Goal: Information Seeking & Learning: Check status

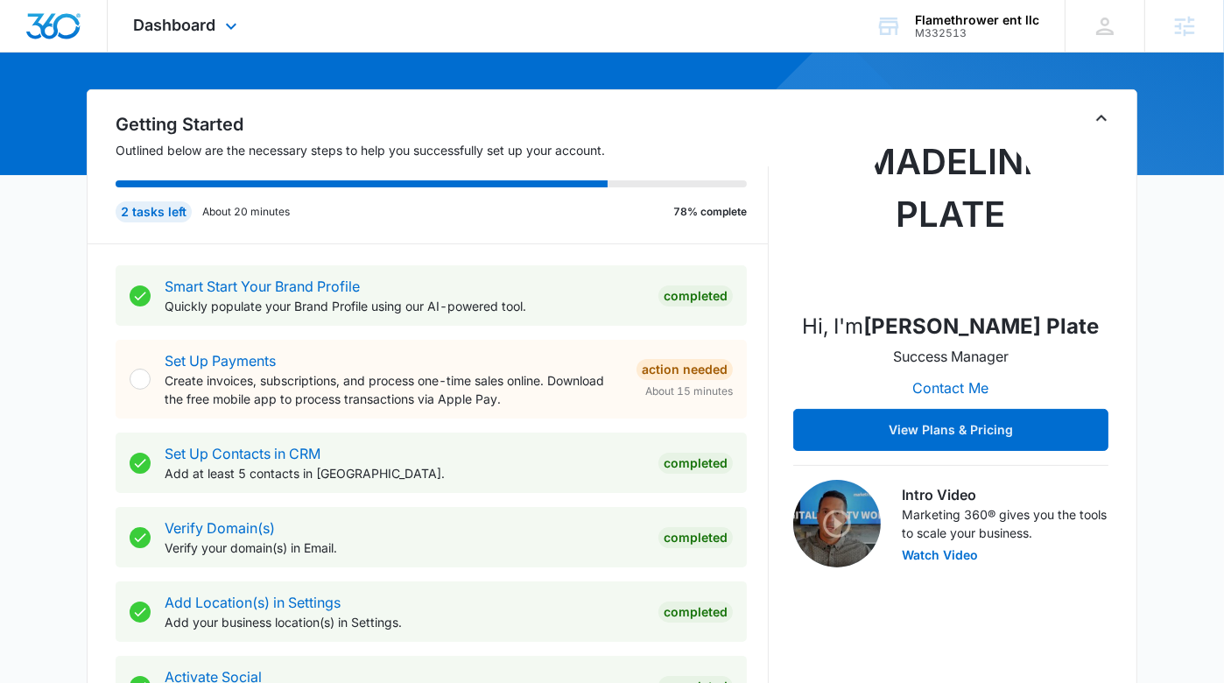
scroll to position [142, 0]
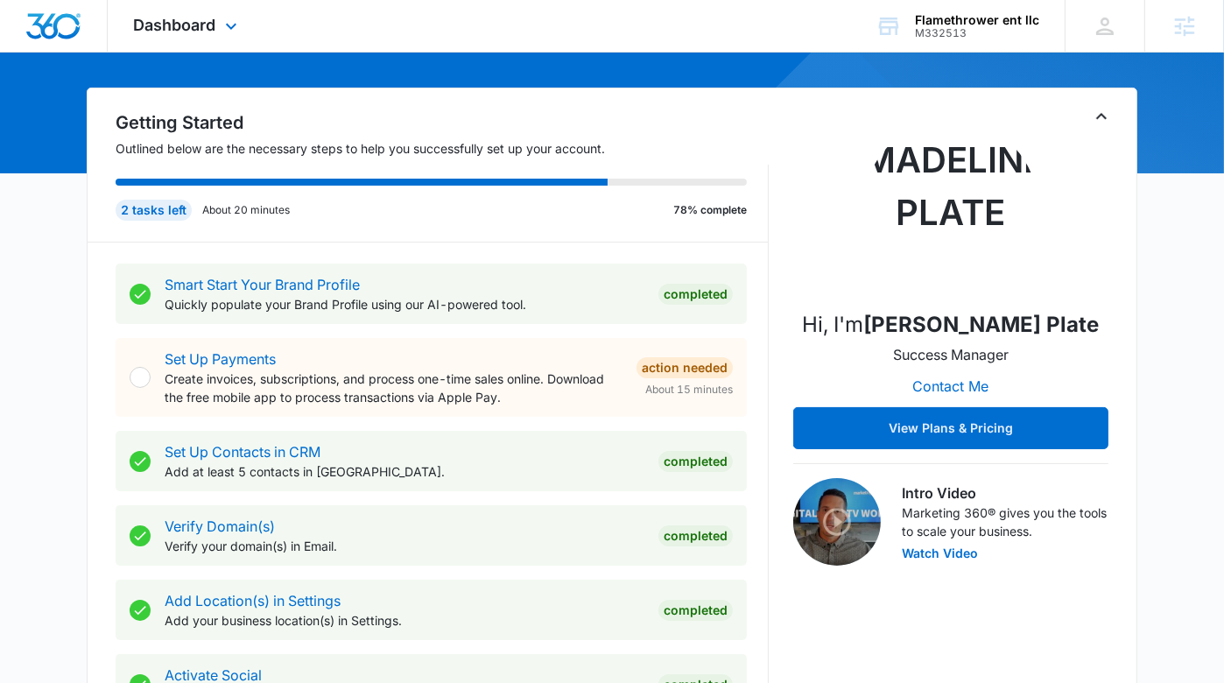
click at [178, 11] on div "Dashboard Apps Reputation Websites Forms CRM Email Social Shop Payments POS Con…" at bounding box center [188, 26] width 160 height 52
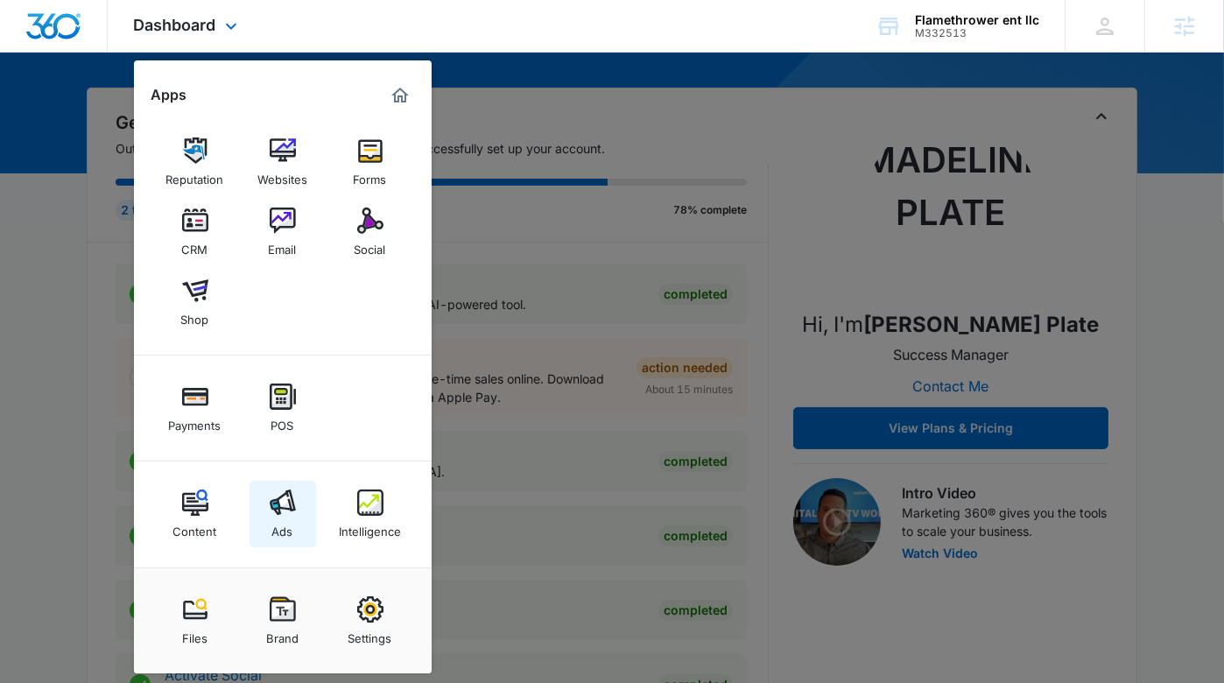
click at [265, 526] on link "Ads" at bounding box center [283, 514] width 67 height 67
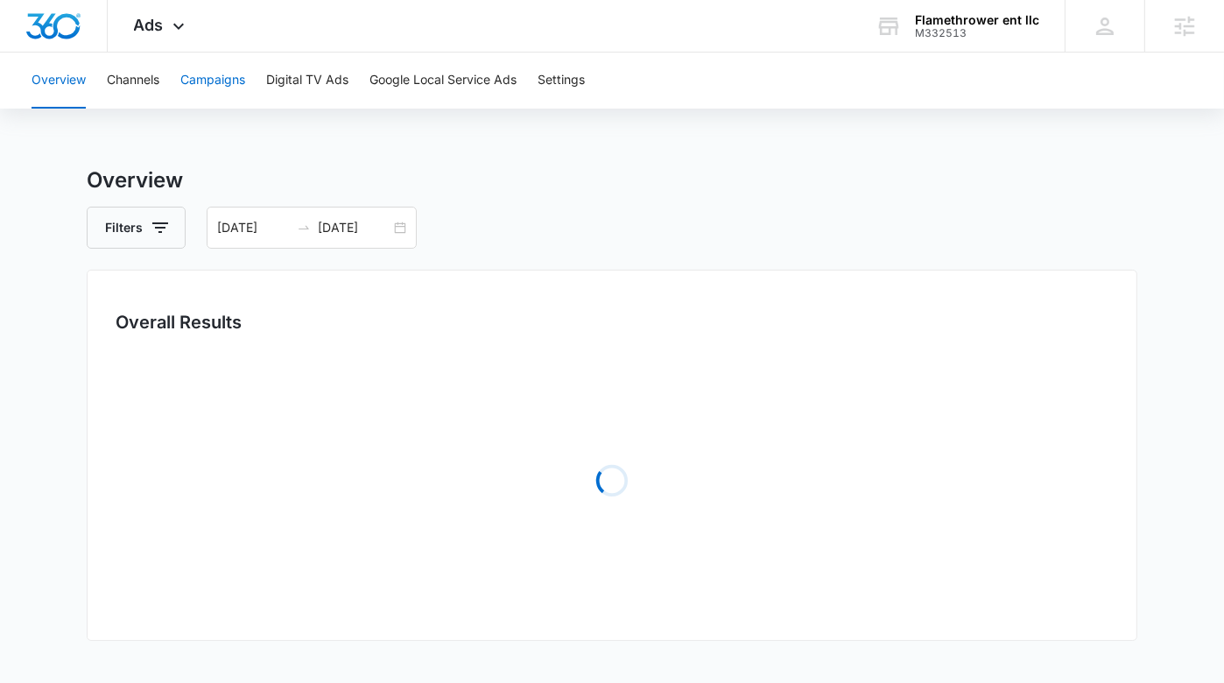
click at [201, 71] on button "Campaigns" at bounding box center [212, 81] width 65 height 56
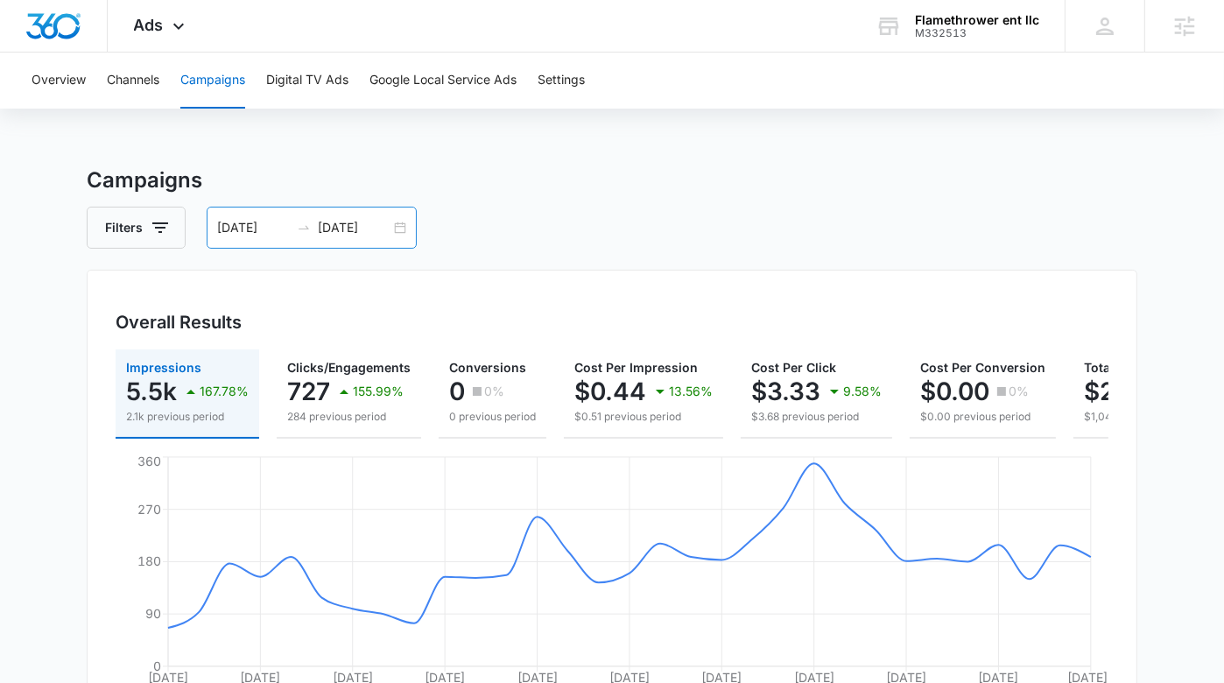
click at [284, 224] on input "08/15/2025" at bounding box center [253, 227] width 73 height 19
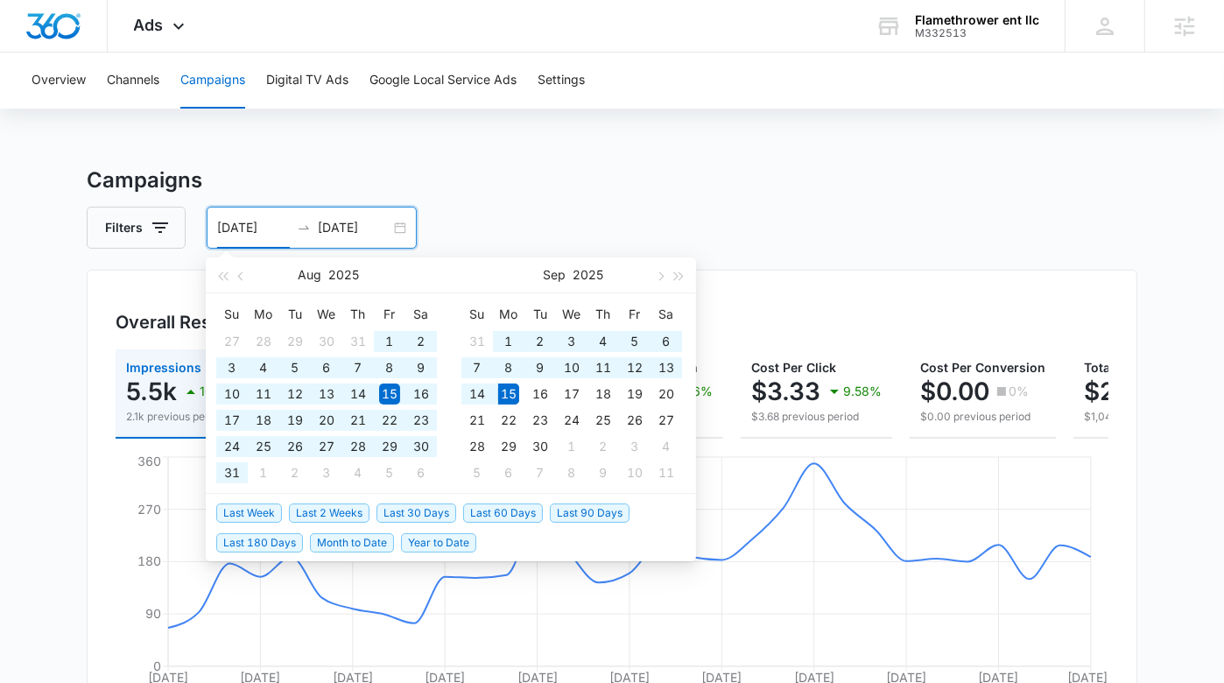
click at [603, 504] on span "Last 90 Days" at bounding box center [590, 513] width 80 height 19
type input "06/17/2025"
type input "09/15/2025"
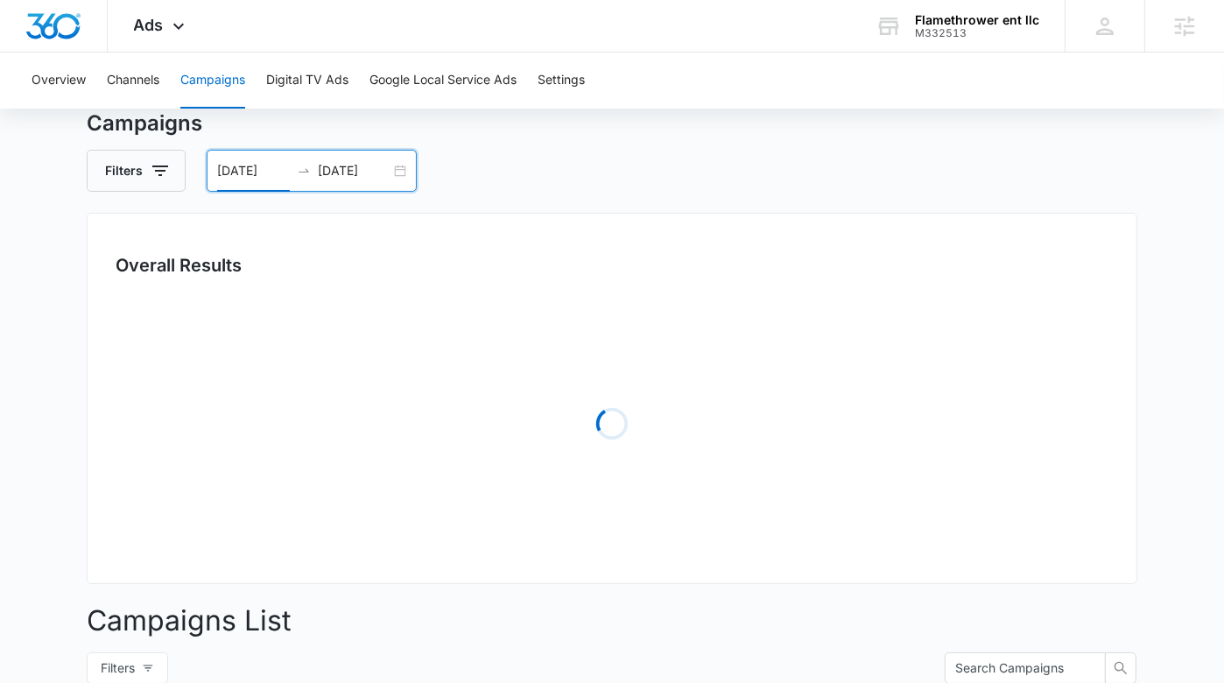
scroll to position [67, 0]
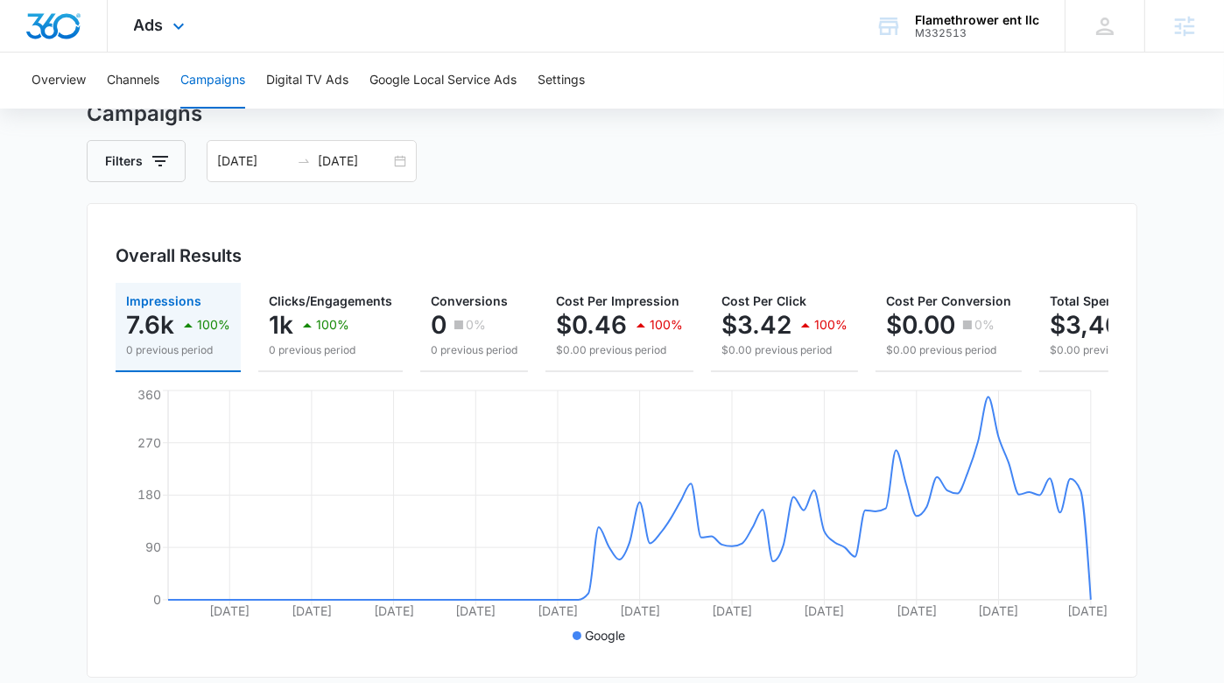
drag, startPoint x: 159, startPoint y: 14, endPoint x: 272, endPoint y: 244, distance: 256.6
click at [159, 14] on div "Ads Apps Reputation Websites Forms CRM Email Social Shop Payments POS Content A…" at bounding box center [162, 26] width 108 height 52
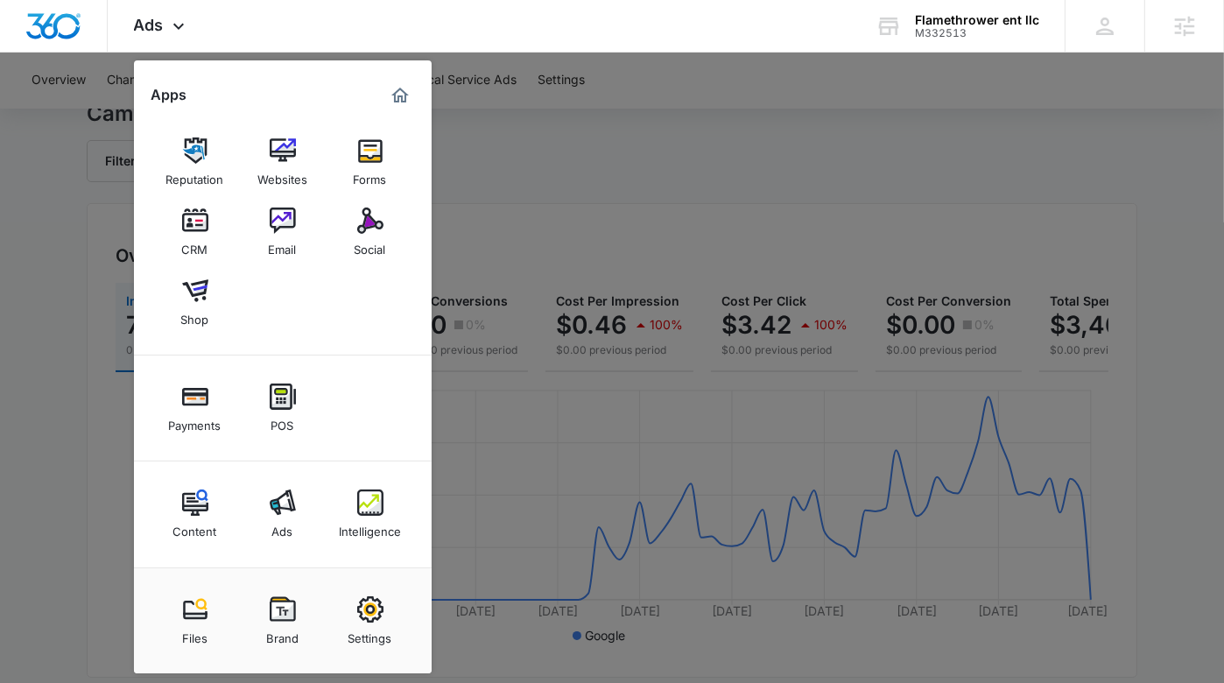
click at [378, 497] on img at bounding box center [370, 503] width 26 height 26
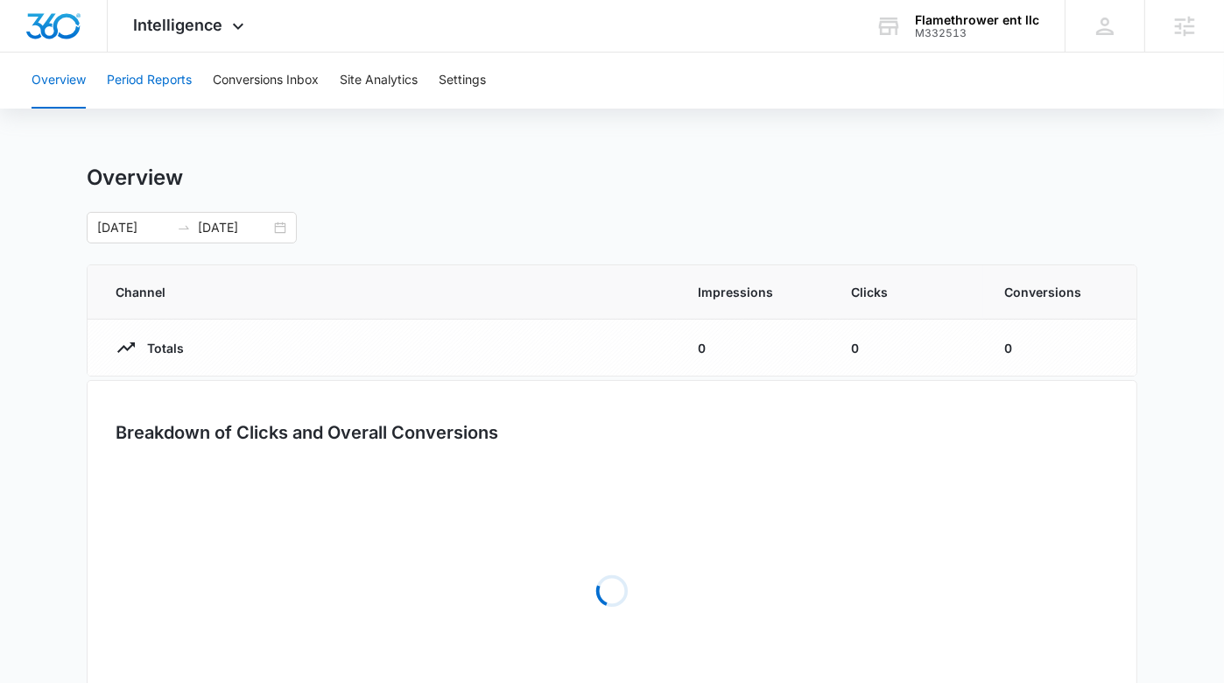
click at [173, 88] on button "Period Reports" at bounding box center [149, 81] width 85 height 56
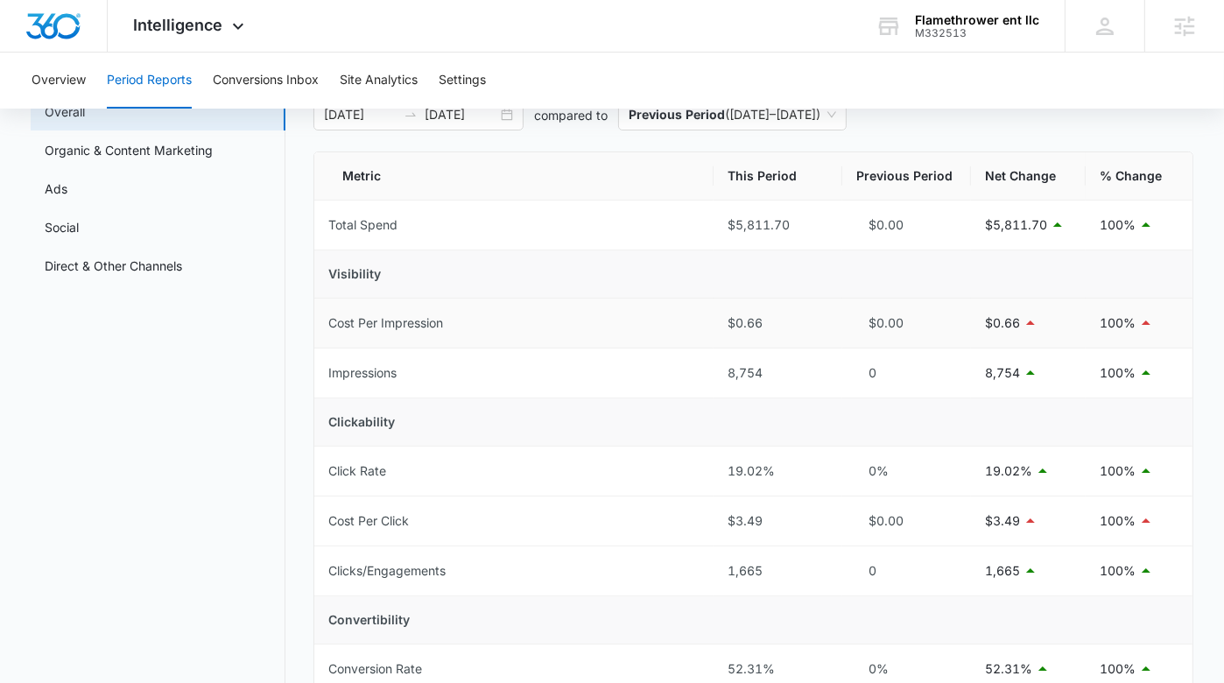
scroll to position [107, 0]
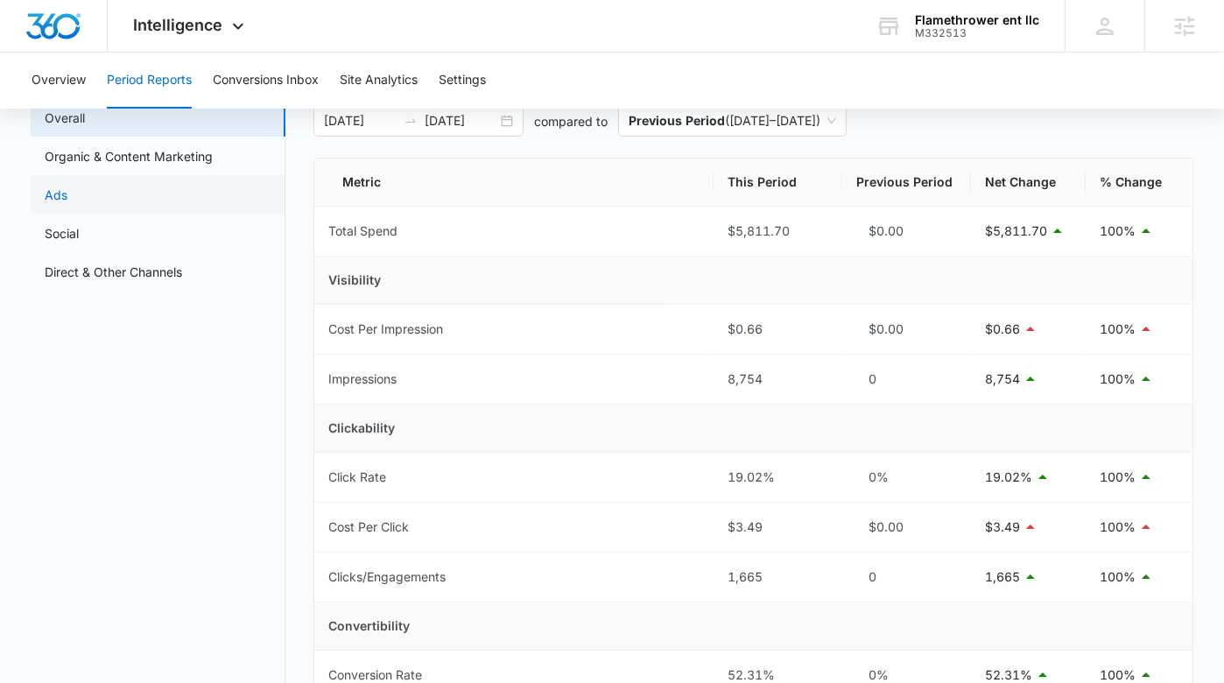
click at [67, 187] on link "Ads" at bounding box center [56, 195] width 23 height 18
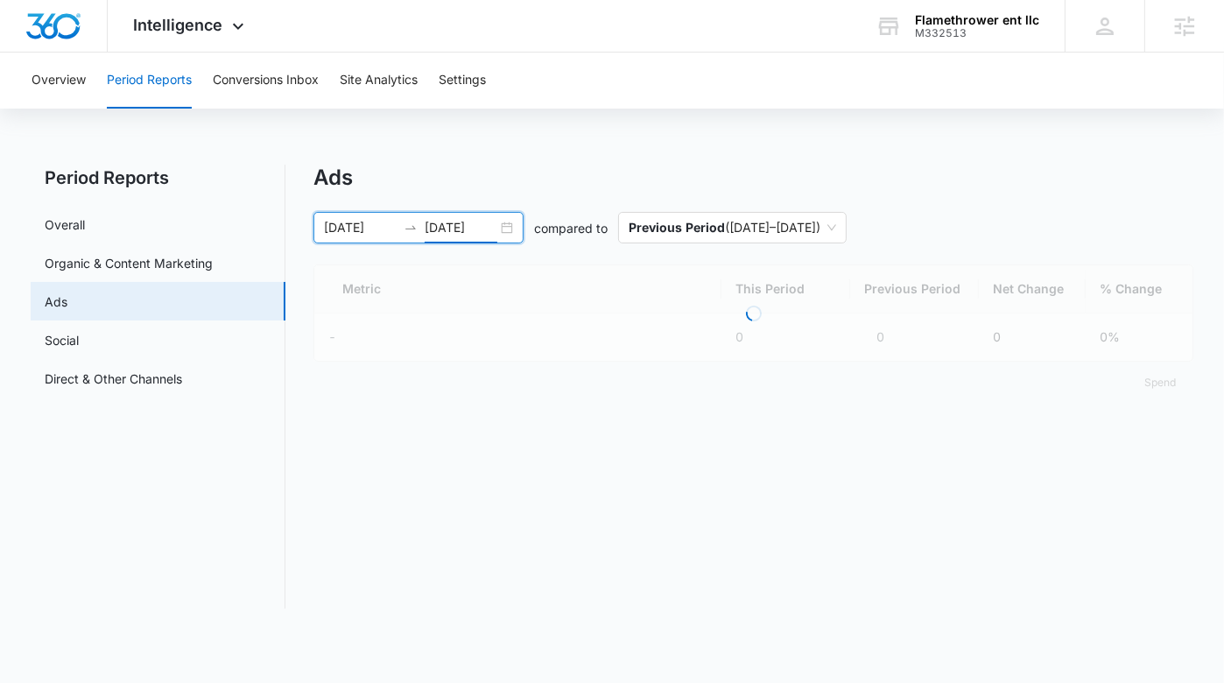
click at [442, 225] on input "09/15/2025" at bounding box center [461, 227] width 73 height 19
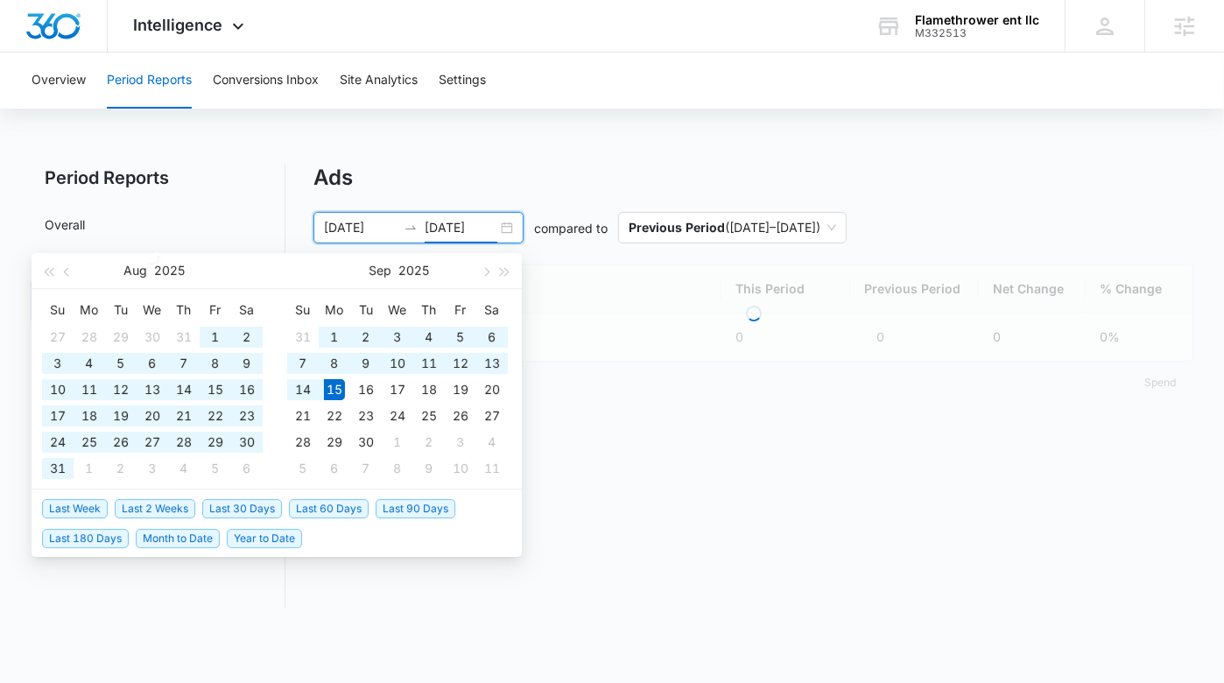
type input "09/15/2025"
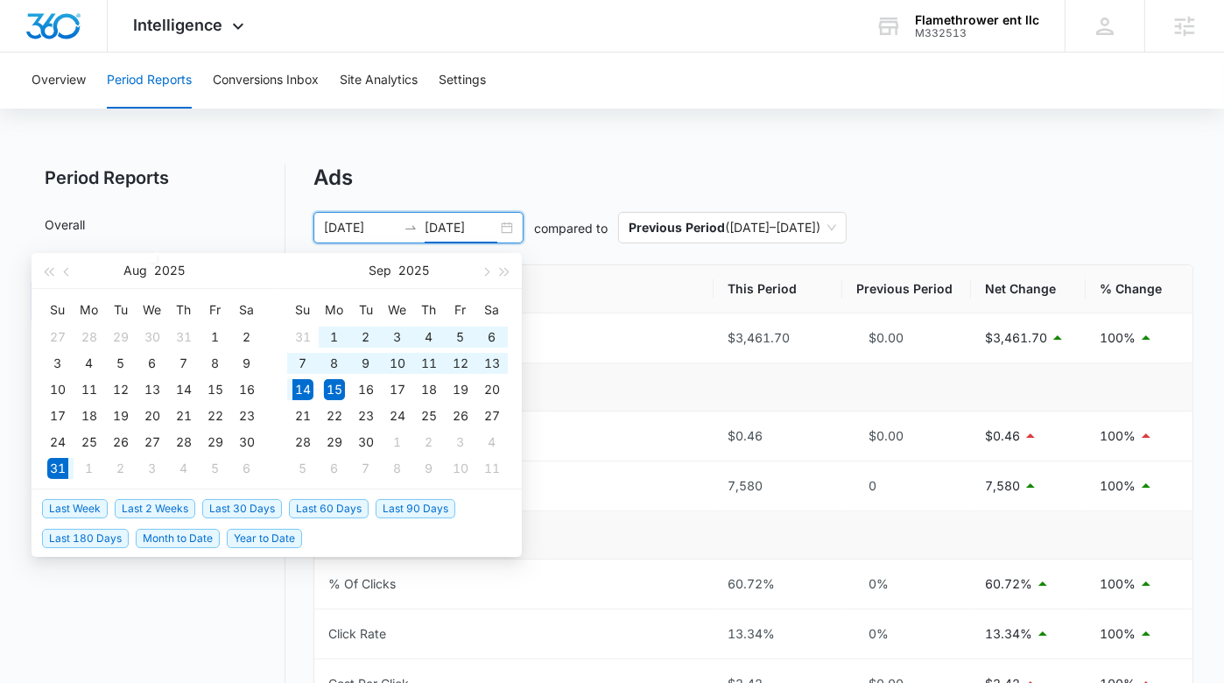
drag, startPoint x: 160, startPoint y: 507, endPoint x: 770, endPoint y: 498, distance: 609.7
click at [160, 507] on span "Last 2 Weeks" at bounding box center [155, 508] width 81 height 19
type input "08/31/2025"
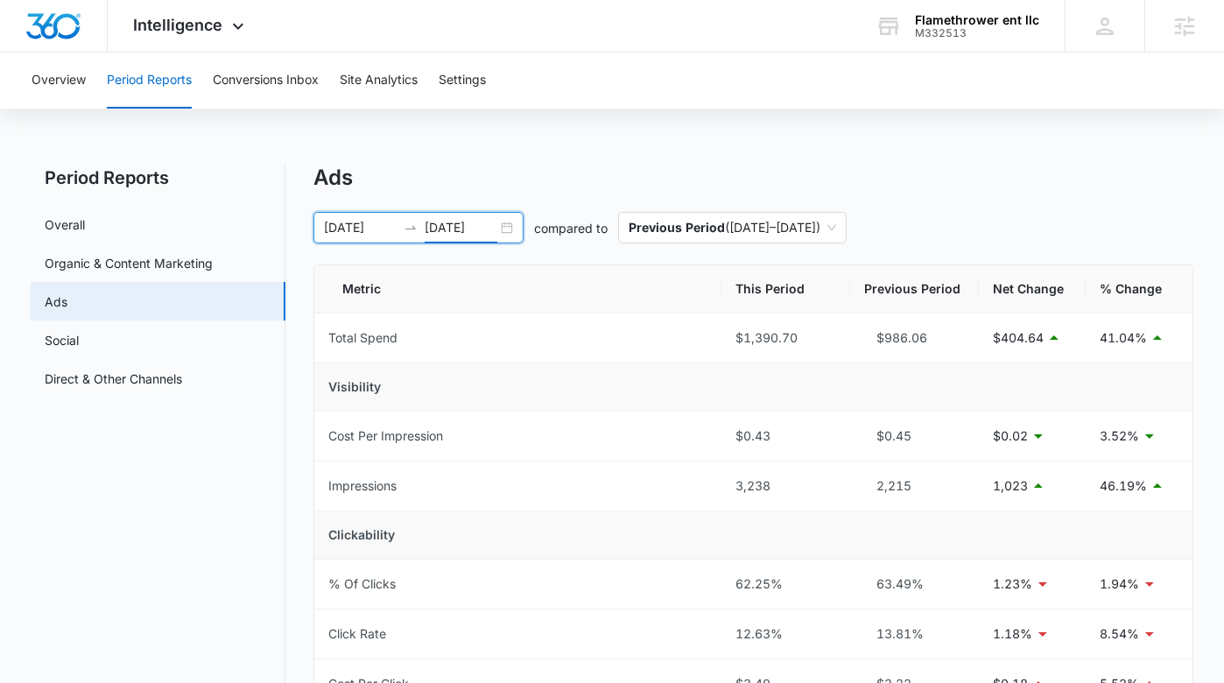
click at [447, 222] on input "09/14/2025" at bounding box center [461, 227] width 73 height 19
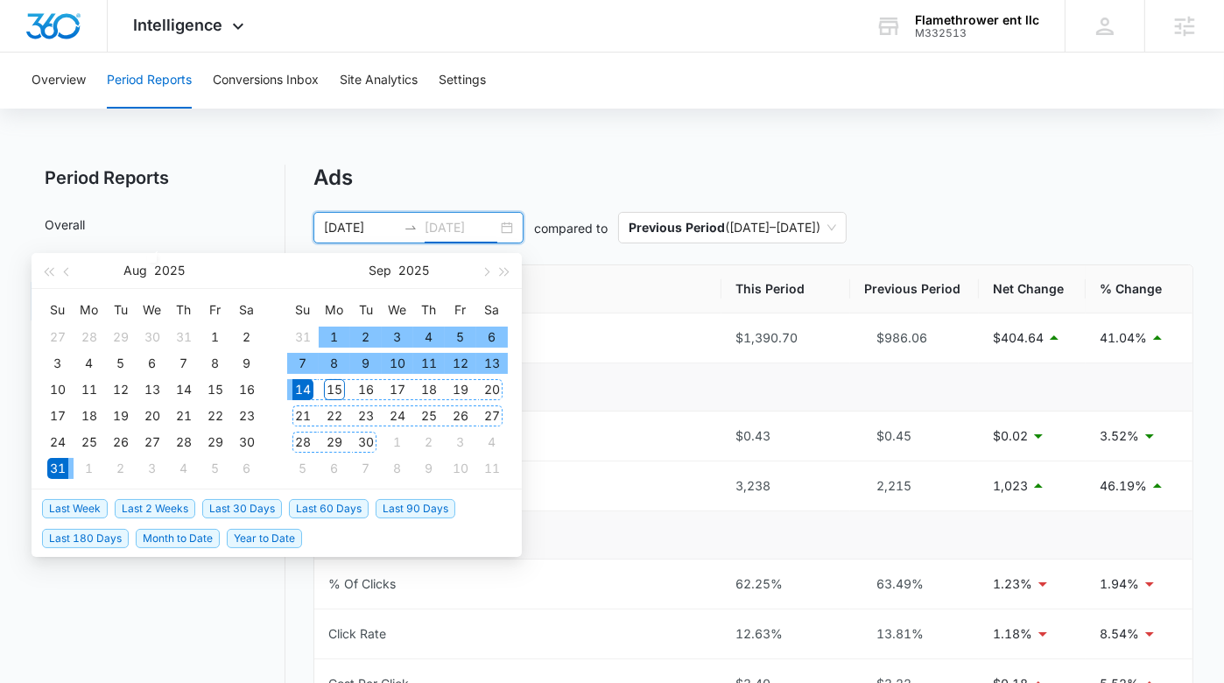
type input "09/14/2025"
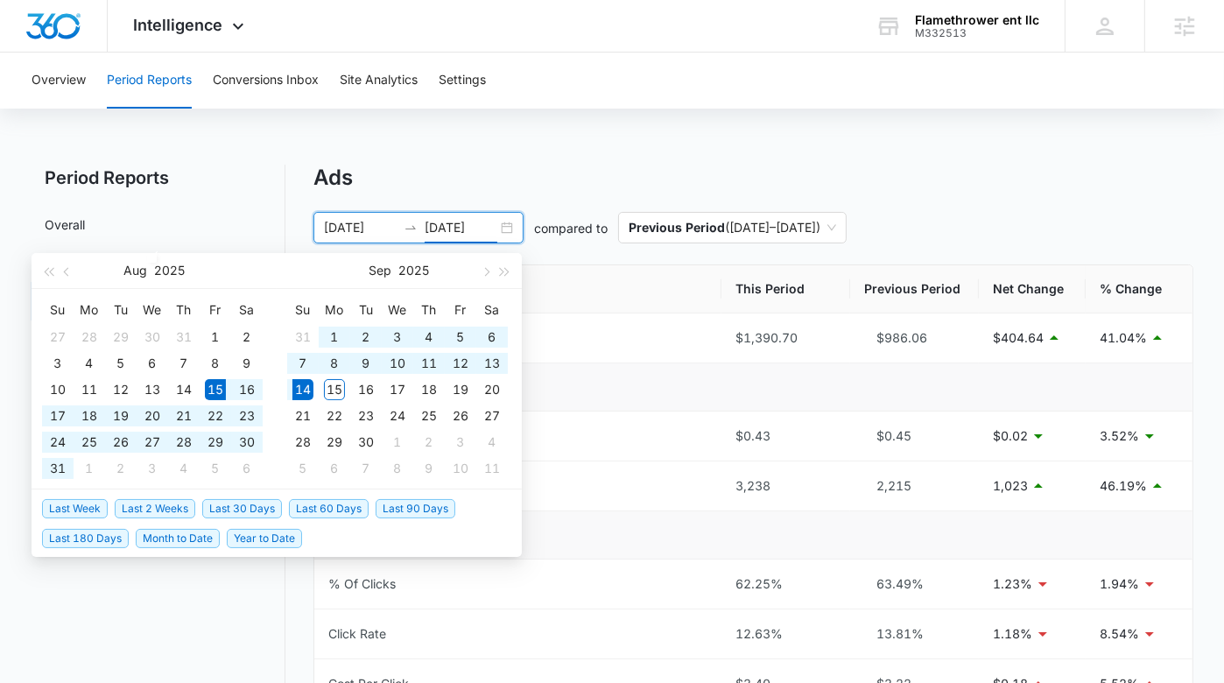
click at [261, 504] on span "Last 30 Days" at bounding box center [242, 508] width 80 height 19
type input "08/15/2025"
click at [452, 223] on input "09/14/2025" at bounding box center [461, 227] width 73 height 19
drag, startPoint x: 208, startPoint y: 504, endPoint x: 568, endPoint y: 429, distance: 368.5
click at [208, 504] on span "Last 30 Days" at bounding box center [242, 508] width 80 height 19
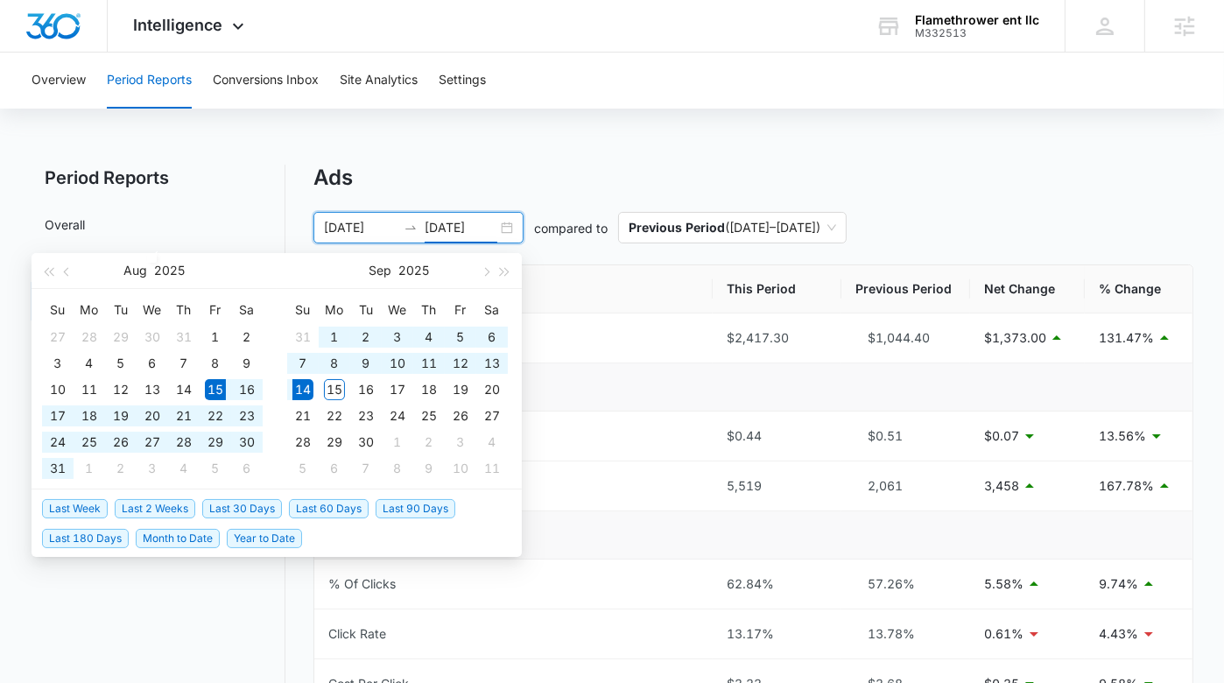
type input "09/14/2025"
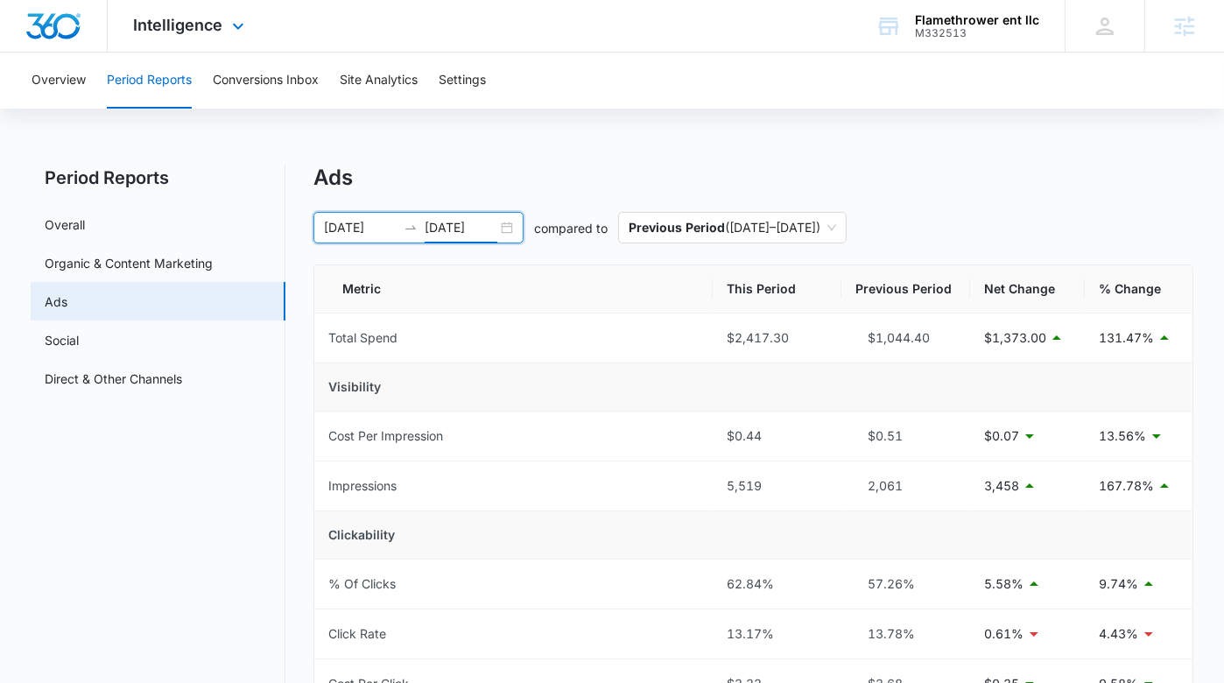
drag, startPoint x: 180, startPoint y: 24, endPoint x: 222, endPoint y: 81, distance: 71.5
click at [180, 23] on span "Intelligence" at bounding box center [178, 25] width 89 height 18
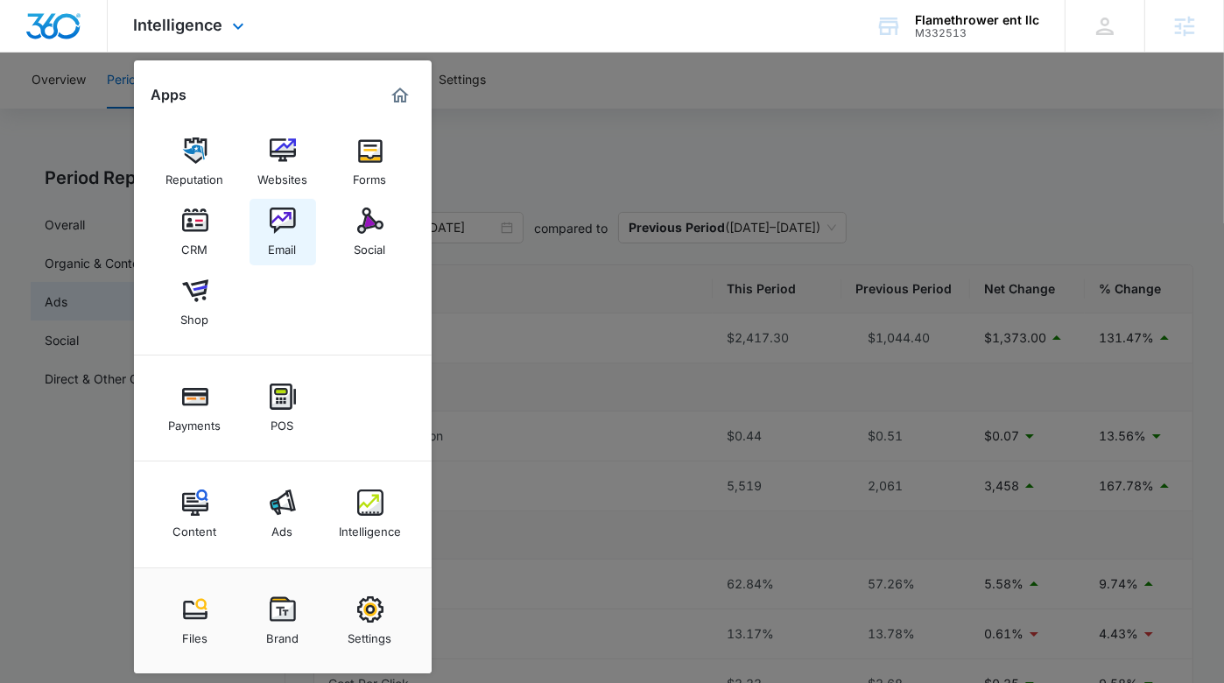
click at [284, 232] on img at bounding box center [283, 221] width 26 height 26
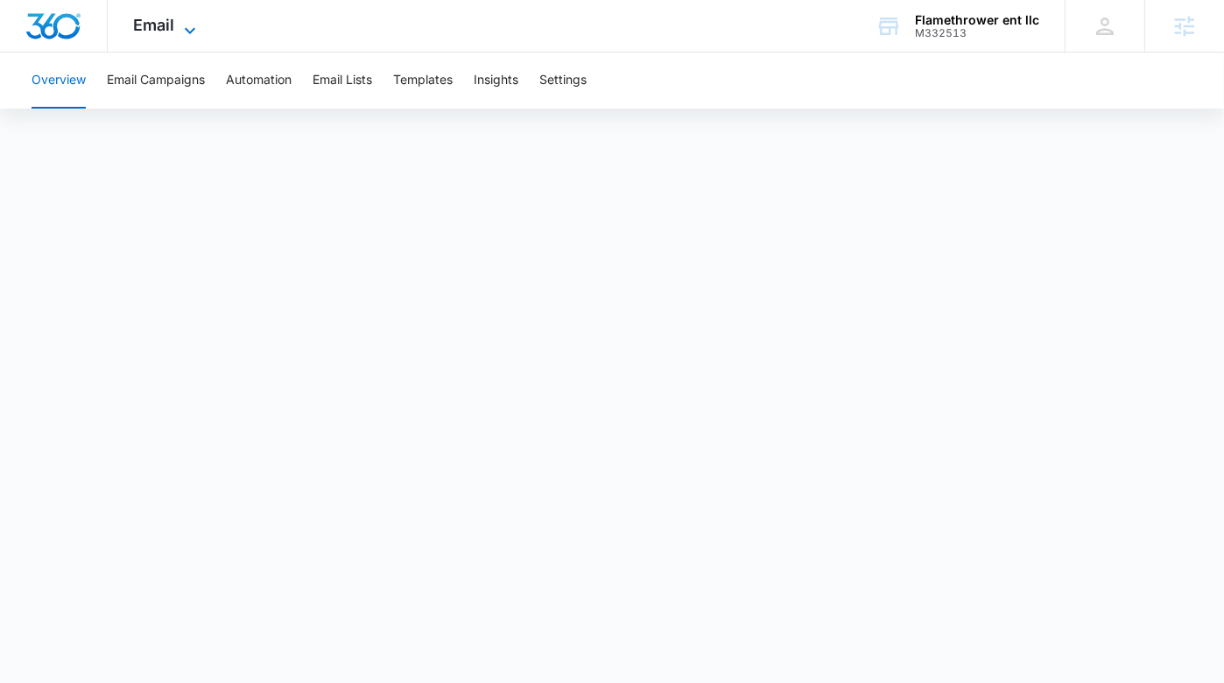
click at [173, 24] on span "Email" at bounding box center [154, 25] width 41 height 18
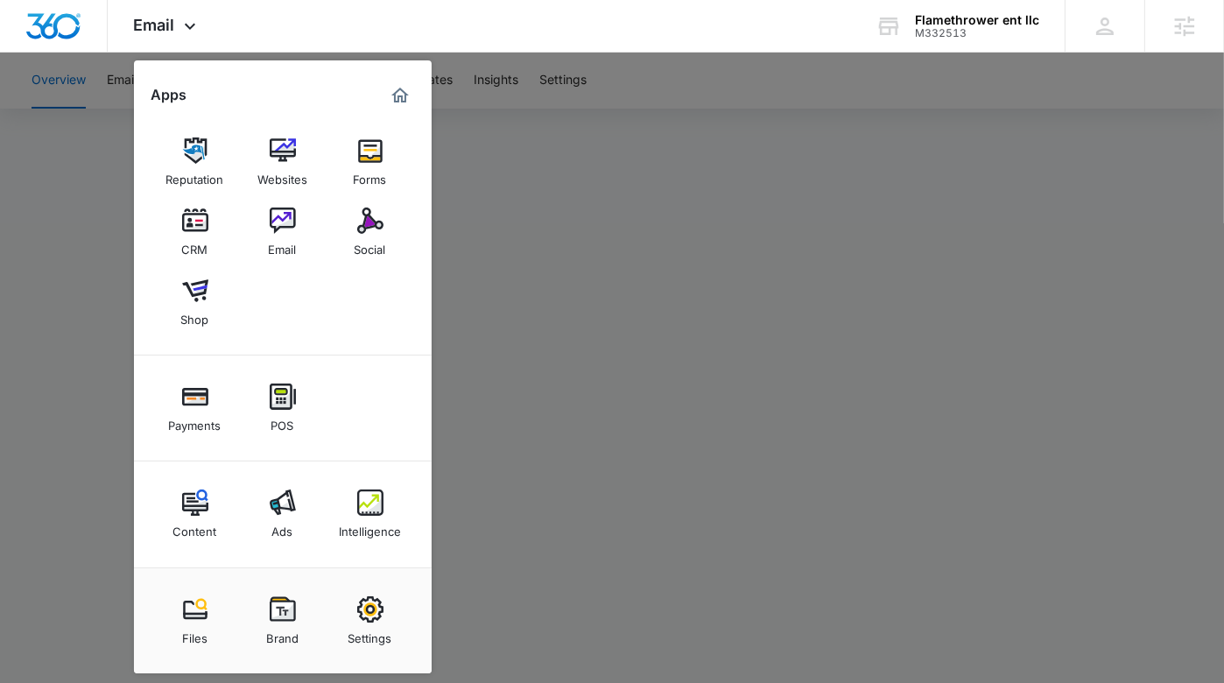
click at [190, 234] on div "CRM" at bounding box center [195, 245] width 26 height 23
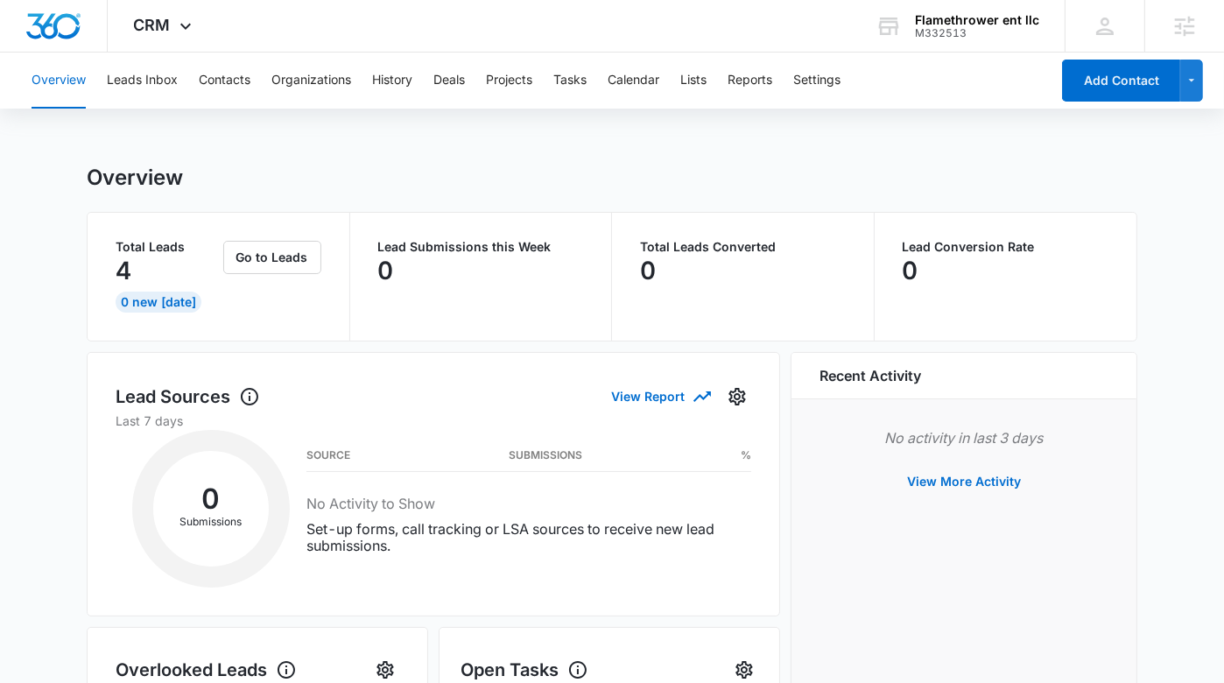
scroll to position [1, 0]
click at [212, 82] on button "Contacts" at bounding box center [225, 81] width 52 height 56
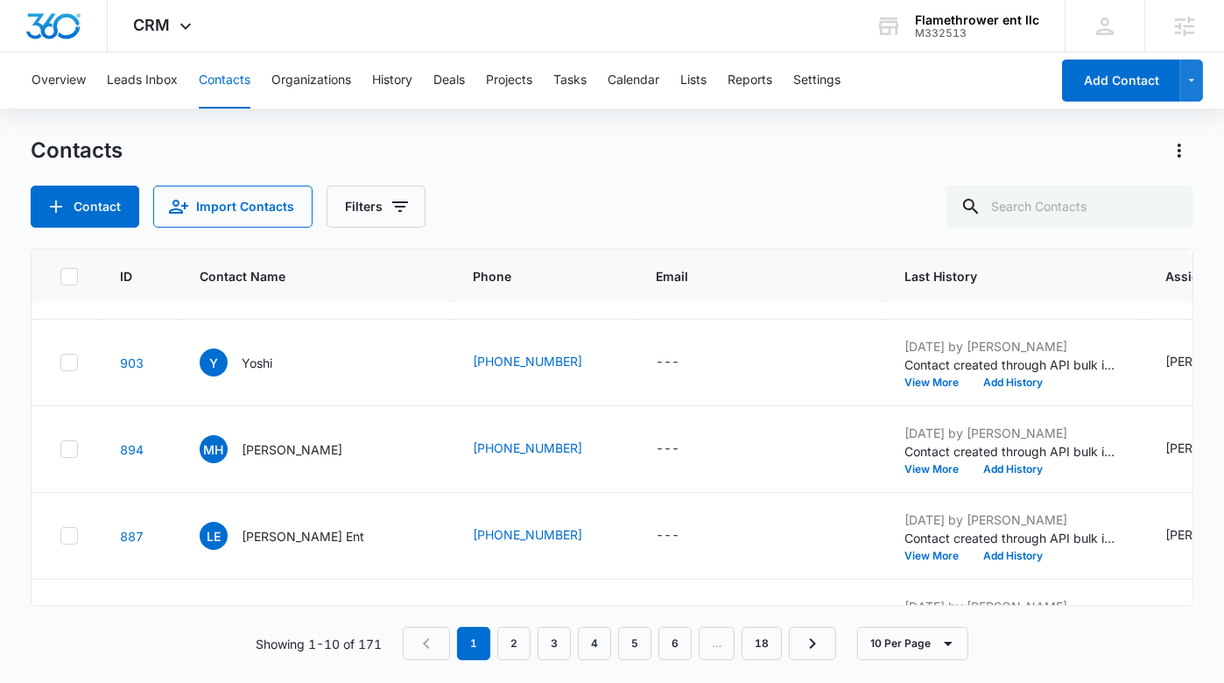
scroll to position [604, 0]
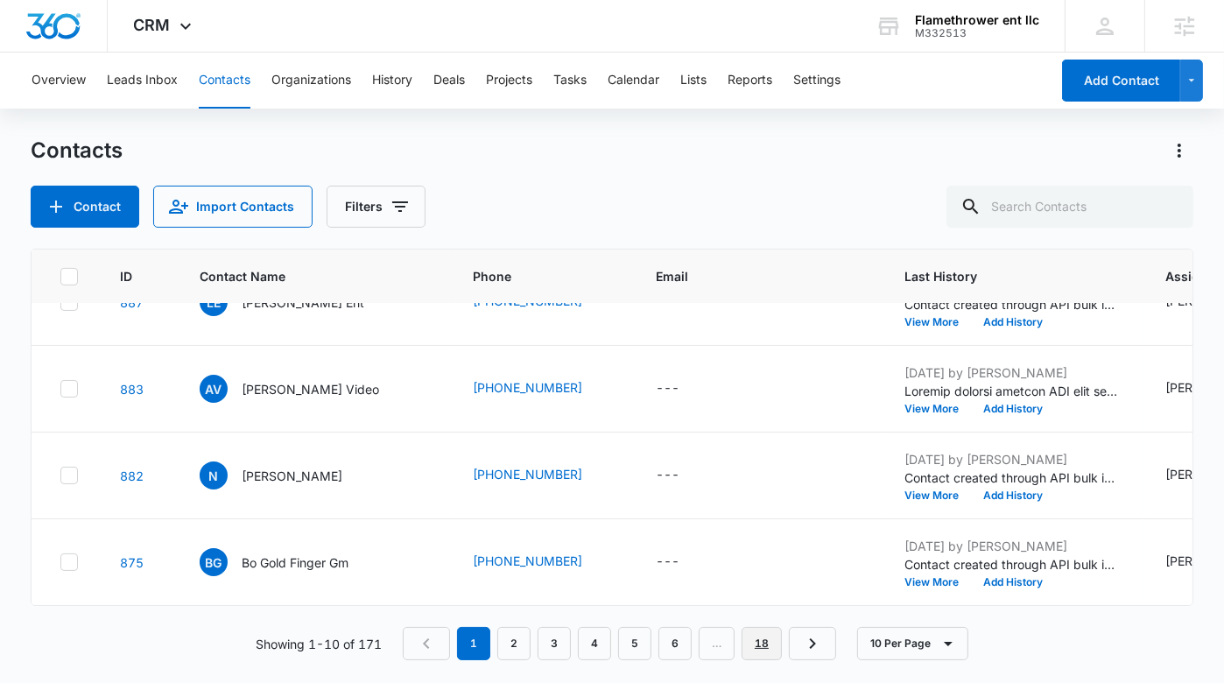
click at [764, 644] on link "18" at bounding box center [762, 643] width 40 height 33
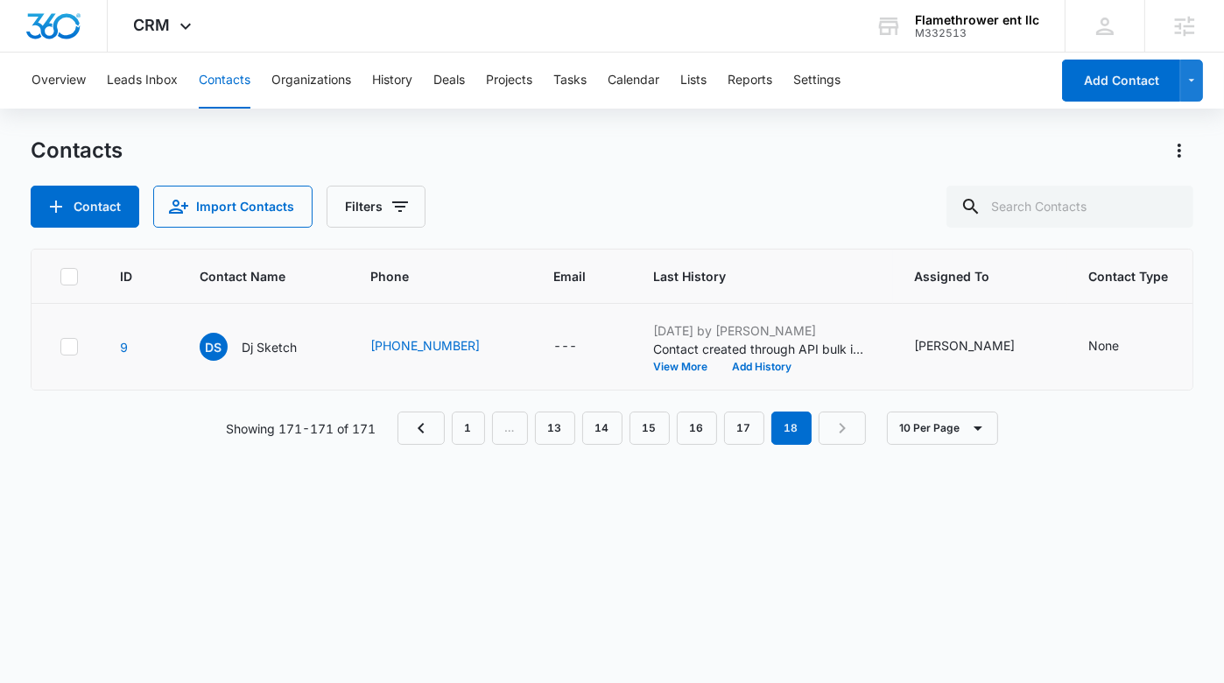
scroll to position [0, 0]
click at [632, 434] on link "15" at bounding box center [650, 428] width 40 height 33
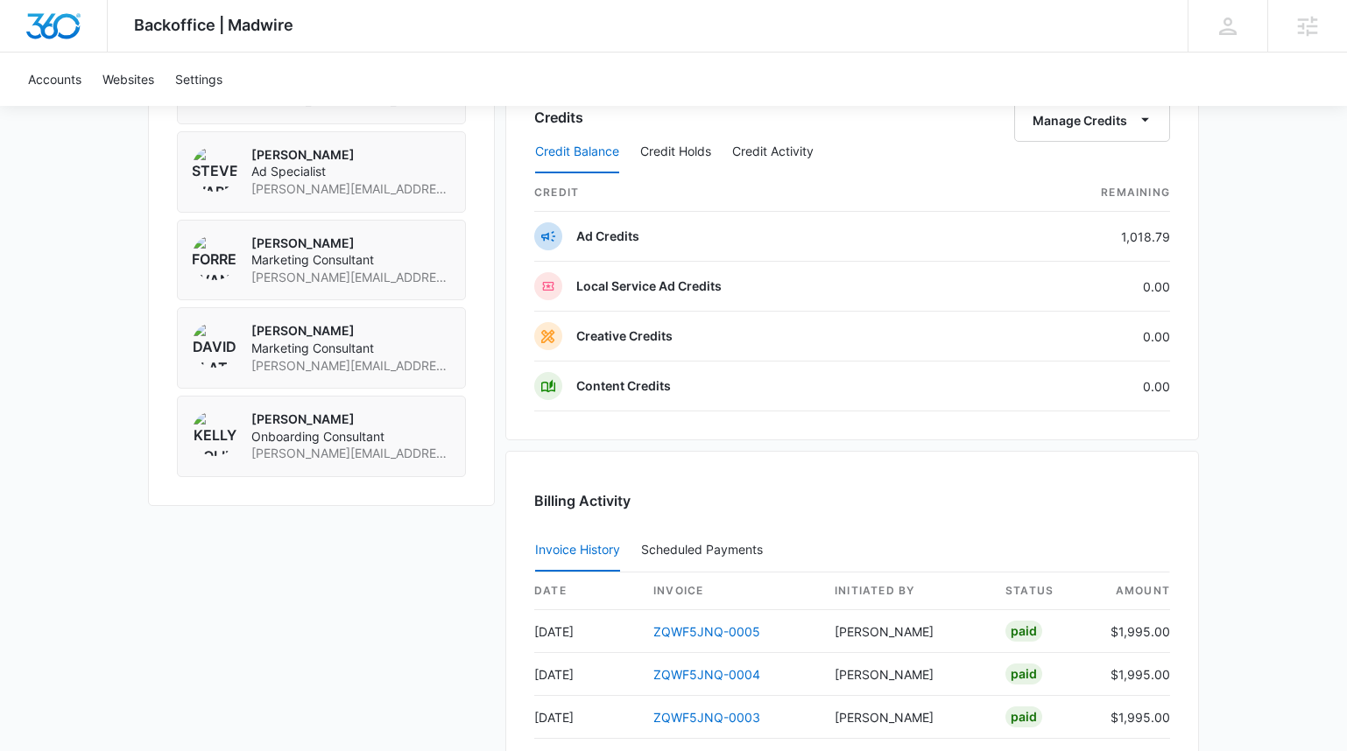
scroll to position [1658, 0]
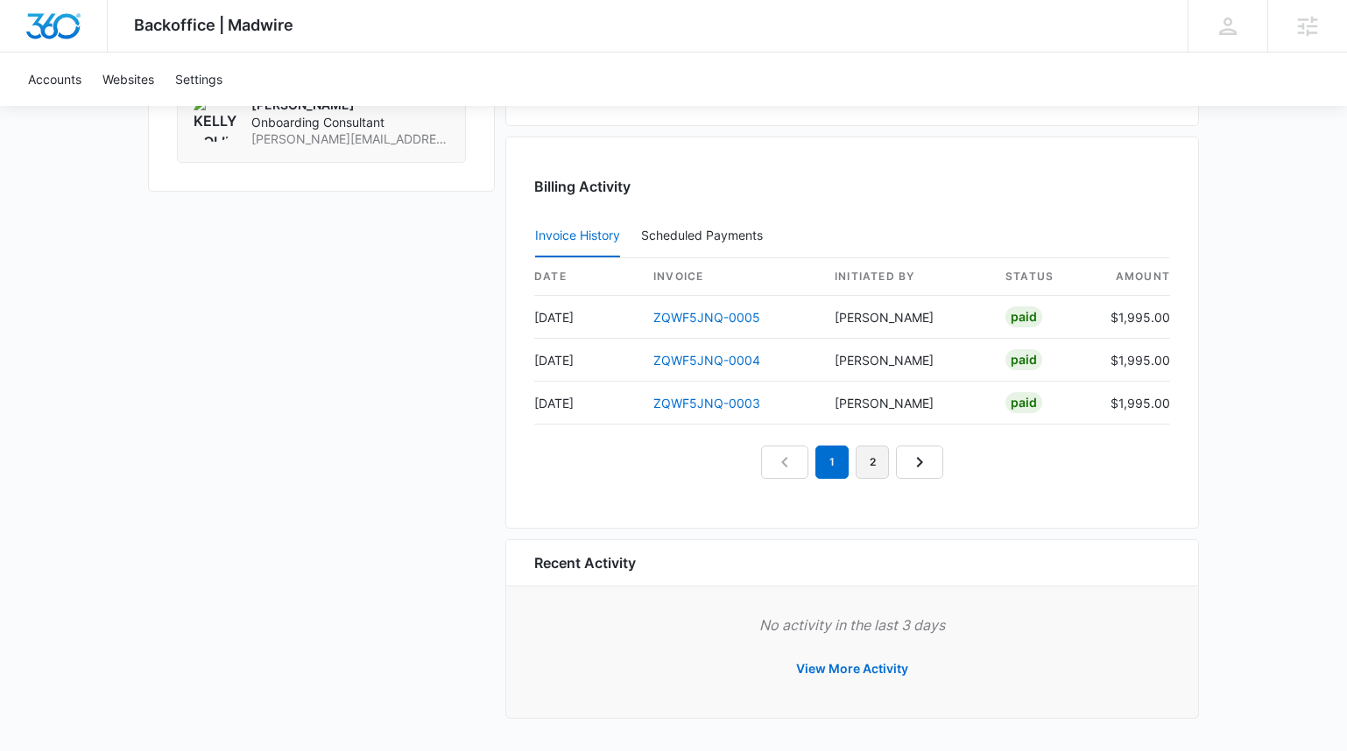
click at [866, 461] on link "2" at bounding box center [872, 462] width 33 height 33
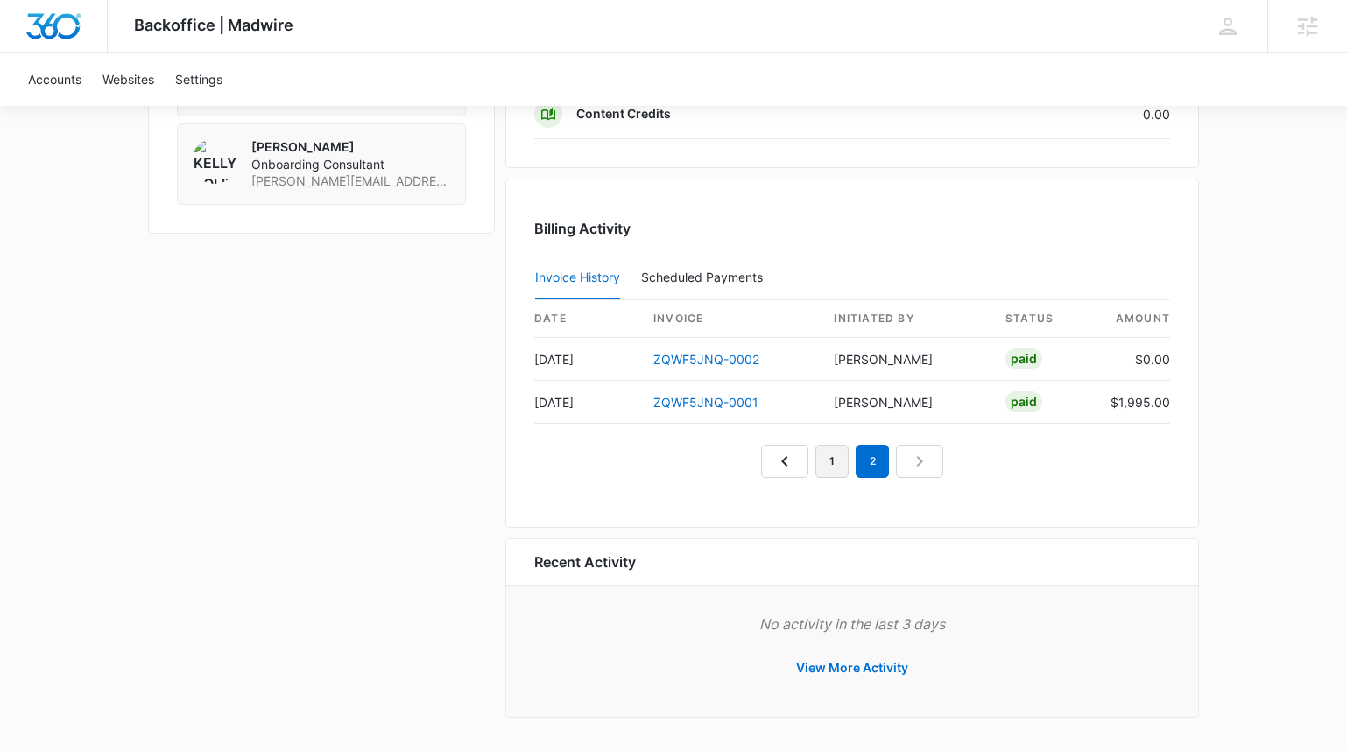
scroll to position [1615, 0]
click at [829, 463] on link "1" at bounding box center [831, 462] width 33 height 33
